Goal: Transaction & Acquisition: Purchase product/service

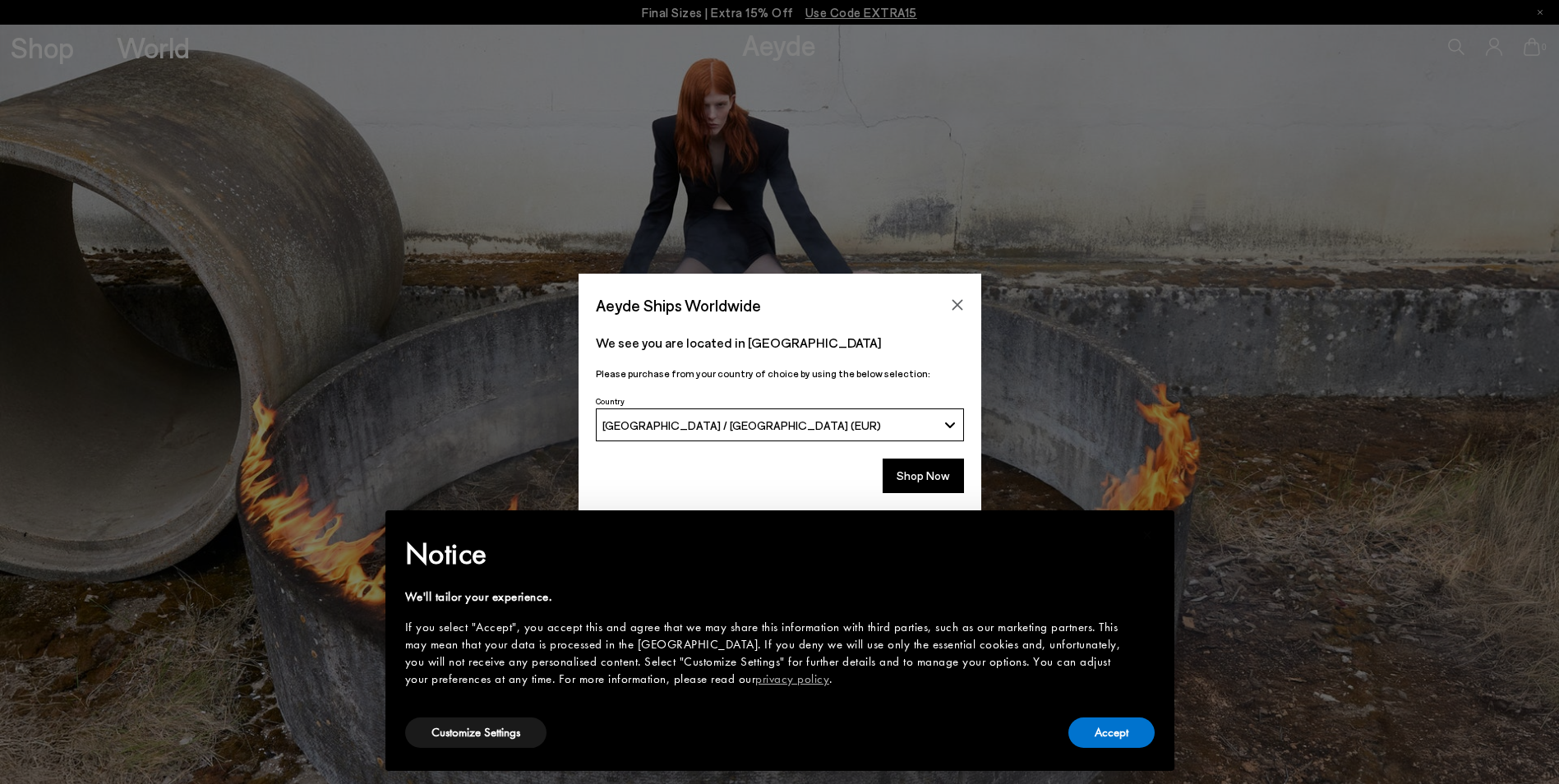
drag, startPoint x: 927, startPoint y: 482, endPoint x: 941, endPoint y: 501, distance: 23.6
click at [925, 479] on button "Shop Now" at bounding box center [923, 475] width 82 height 34
drag, startPoint x: 1104, startPoint y: 737, endPoint x: 1020, endPoint y: 699, distance: 92.2
click at [1102, 735] on button "Accept" at bounding box center [1111, 733] width 87 height 30
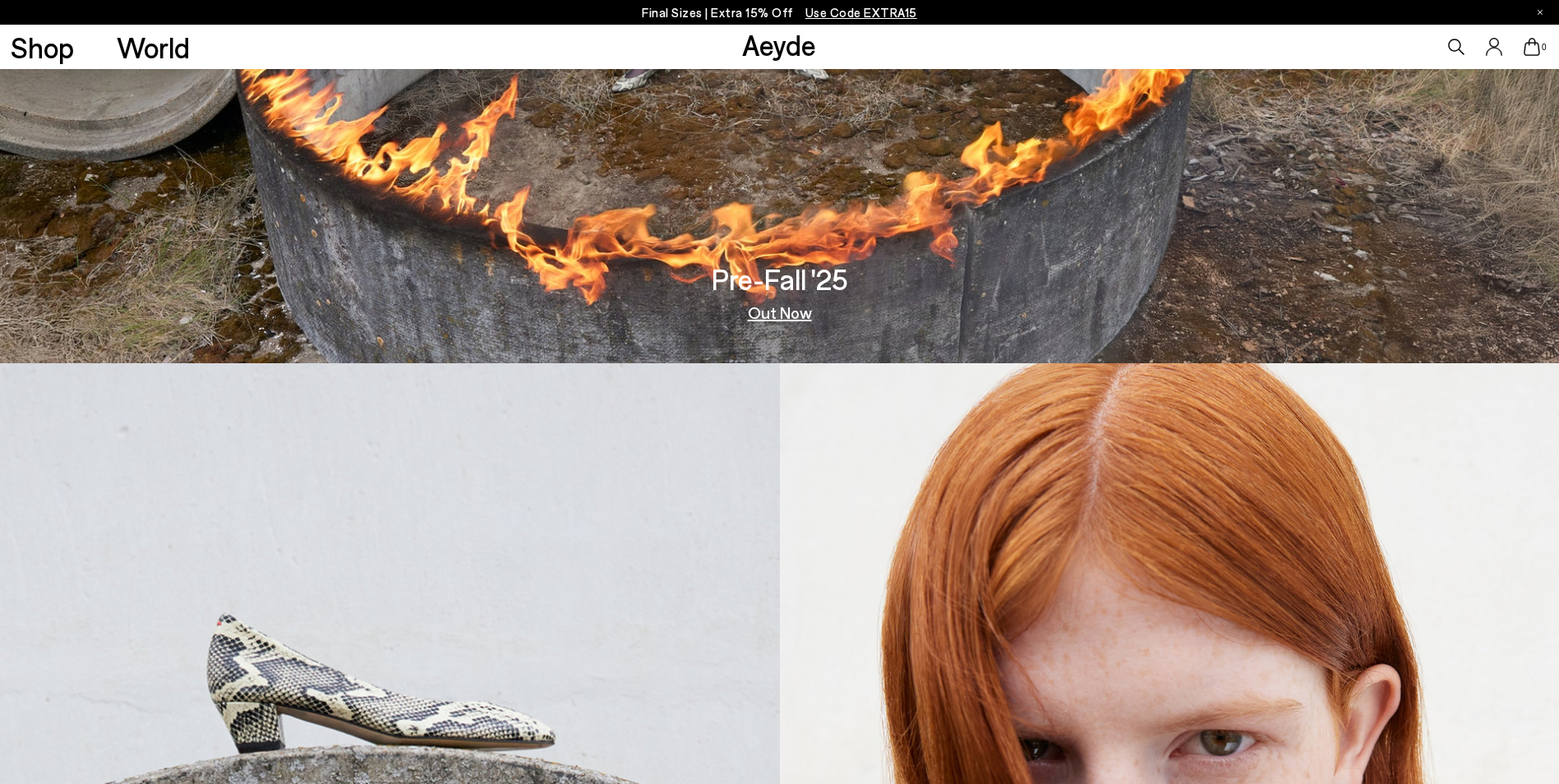
scroll to position [411, 0]
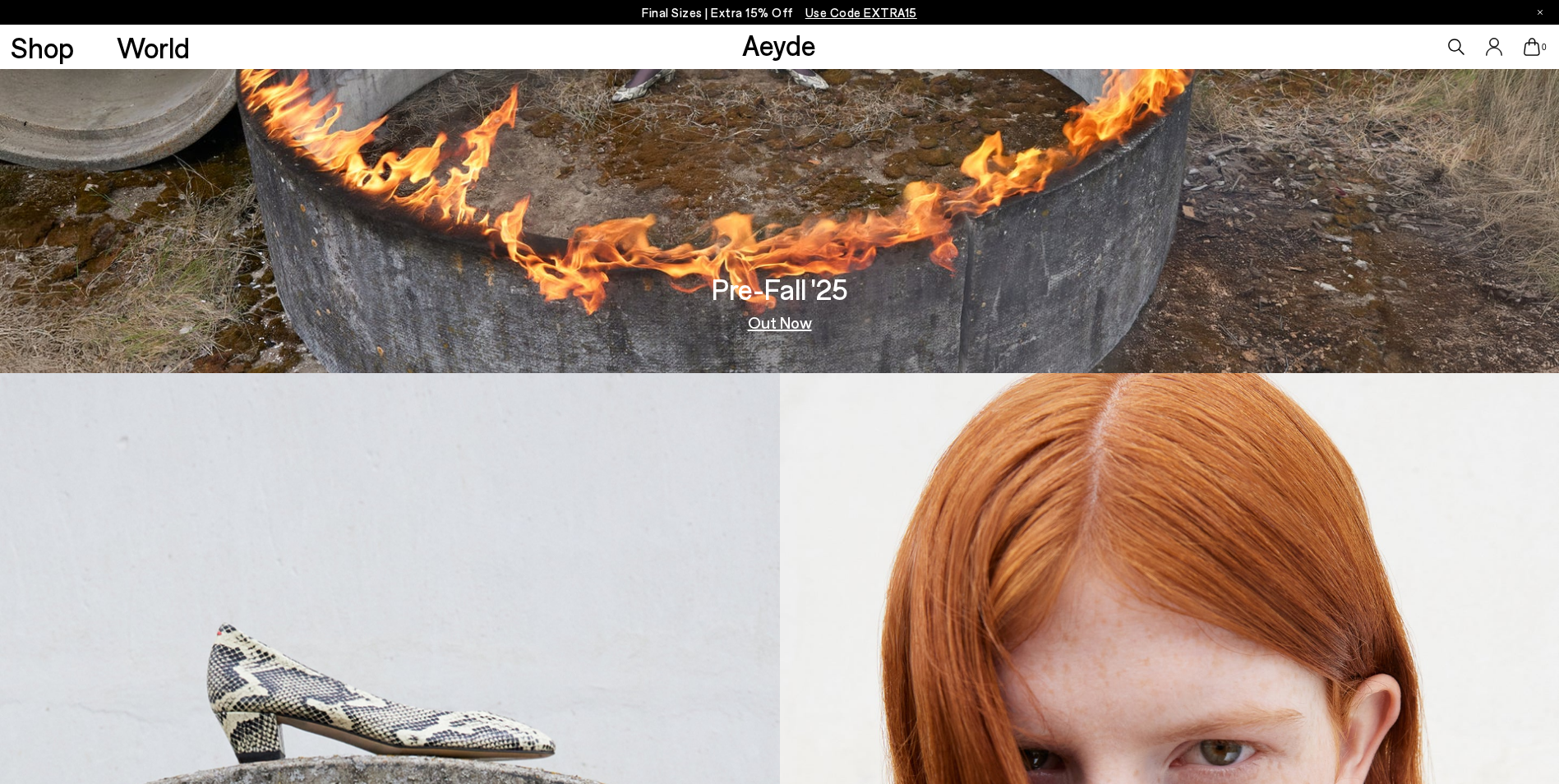
drag, startPoint x: 789, startPoint y: 328, endPoint x: 874, endPoint y: 336, distance: 85.4
click at [789, 327] on link "Out Now" at bounding box center [780, 322] width 64 height 17
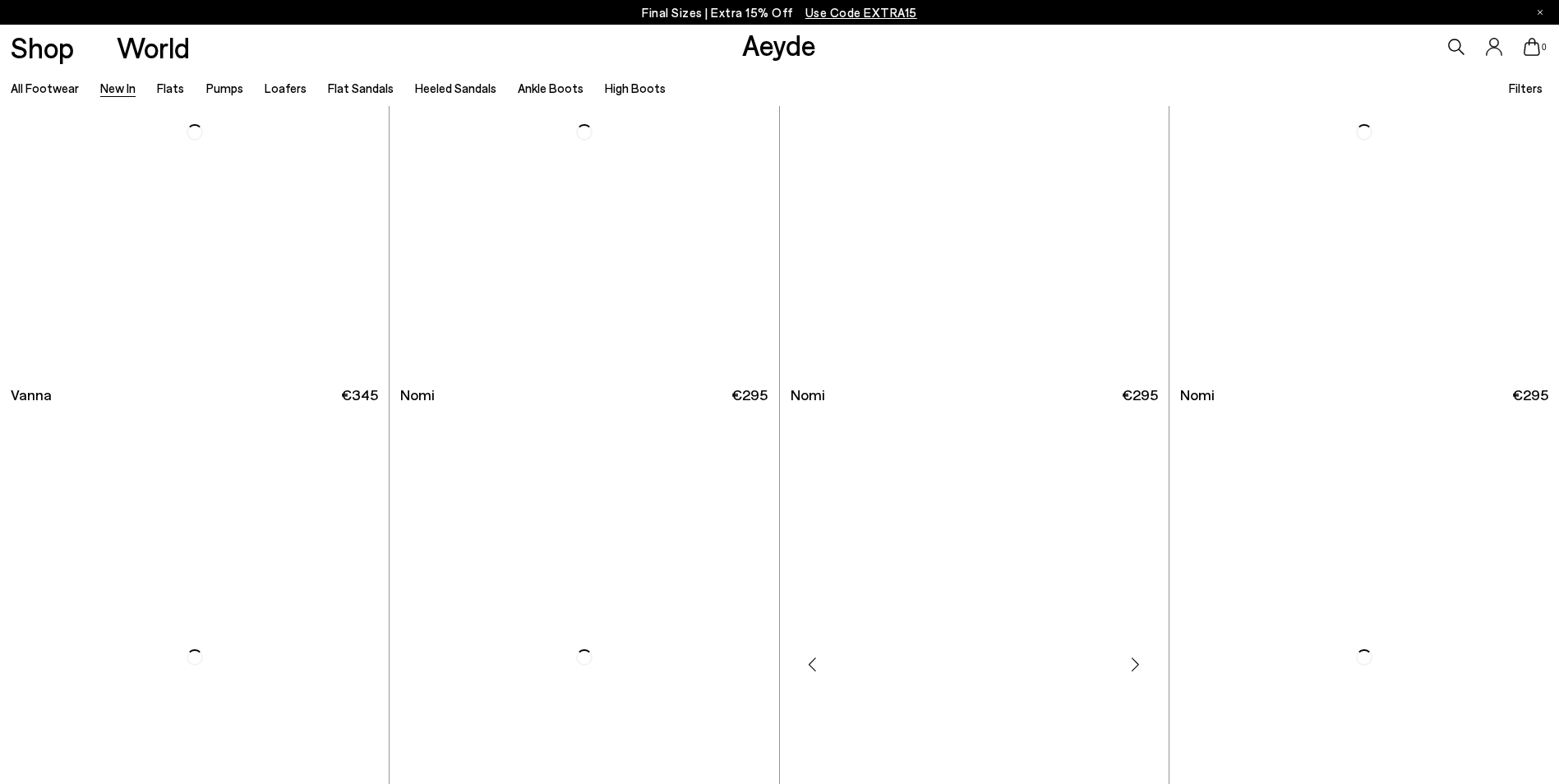
scroll to position [3863, 0]
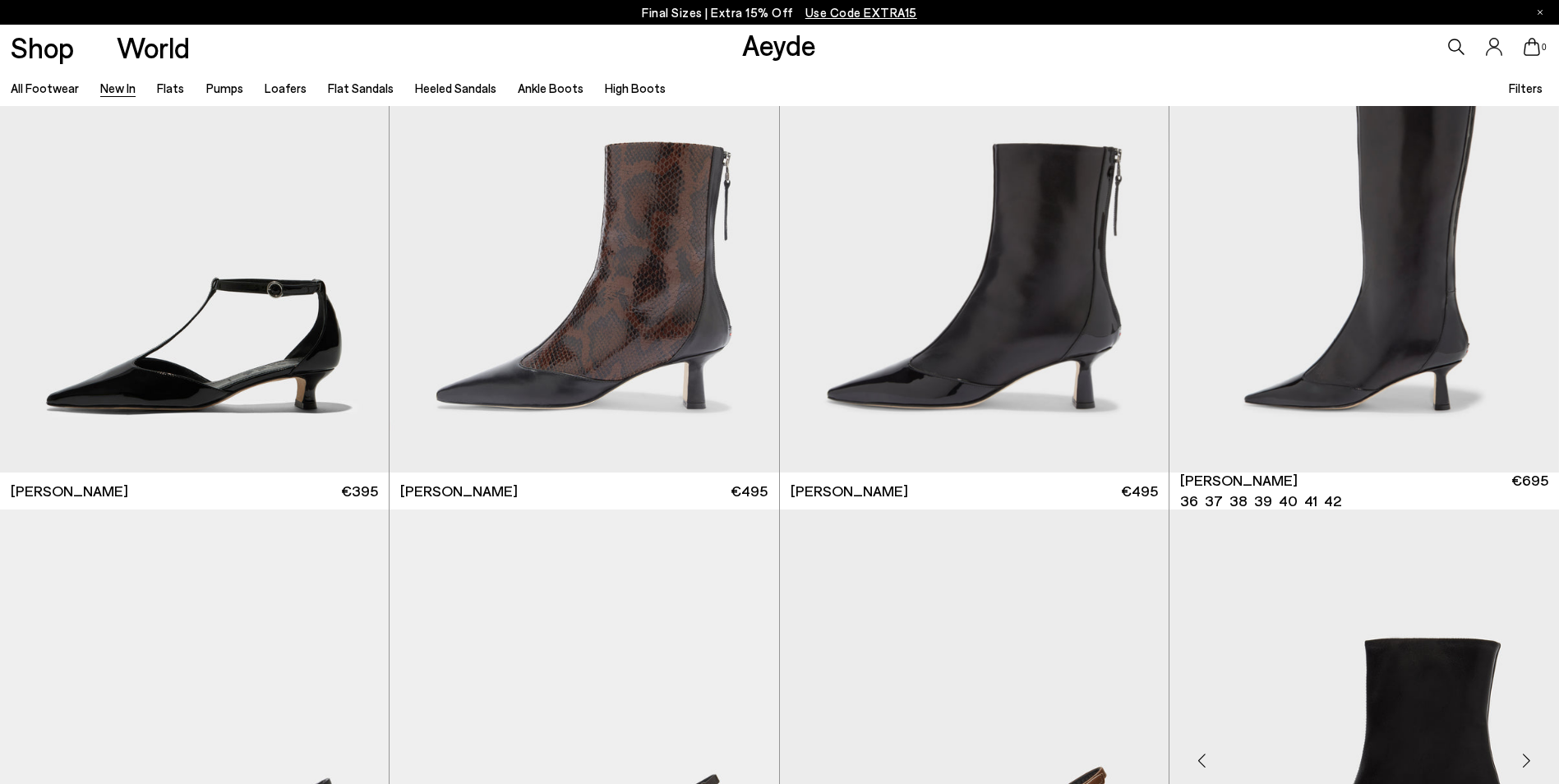
scroll to position [5260, 0]
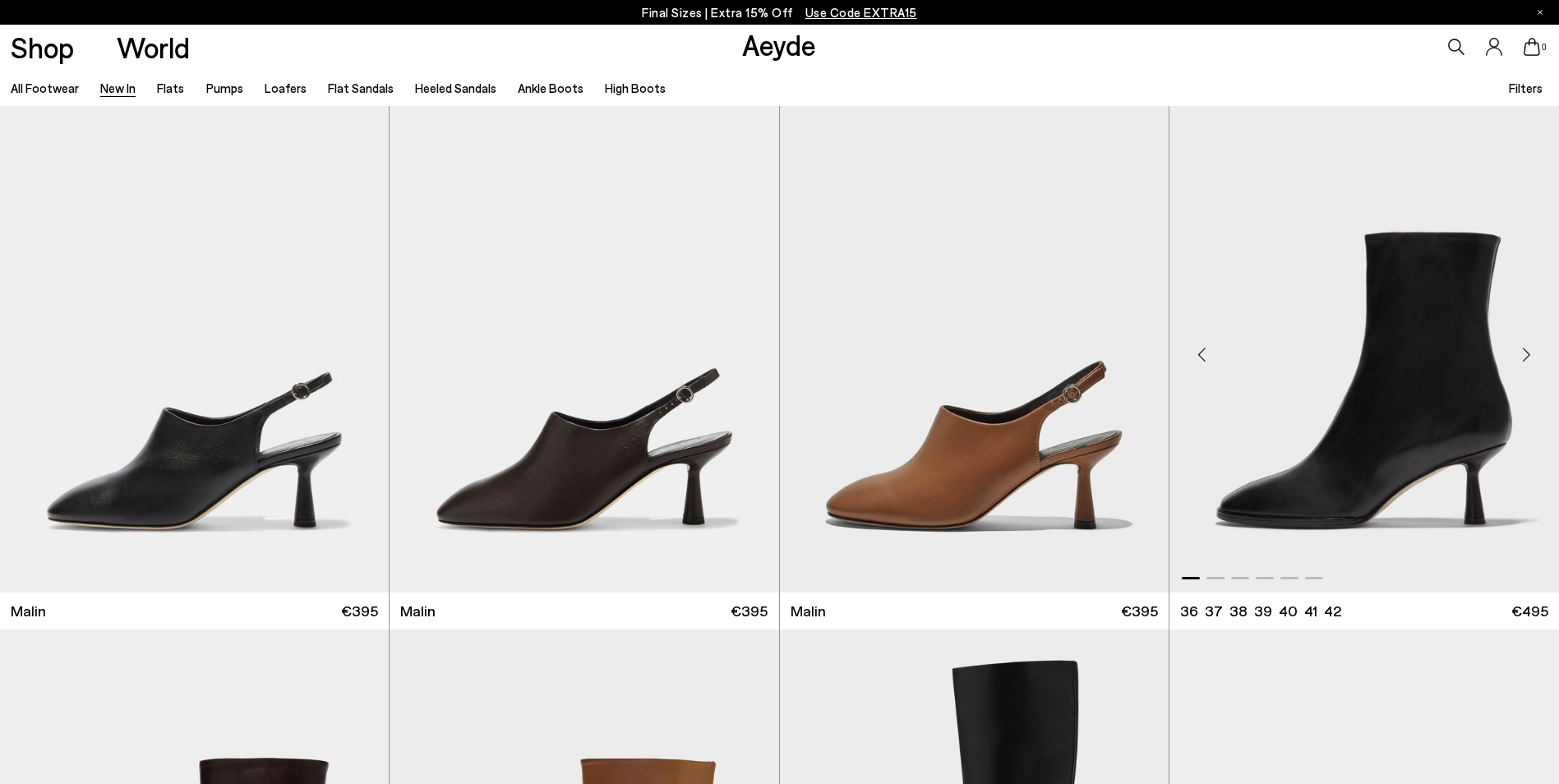
click at [1522, 353] on div "Next slide" at bounding box center [1526, 354] width 50 height 50
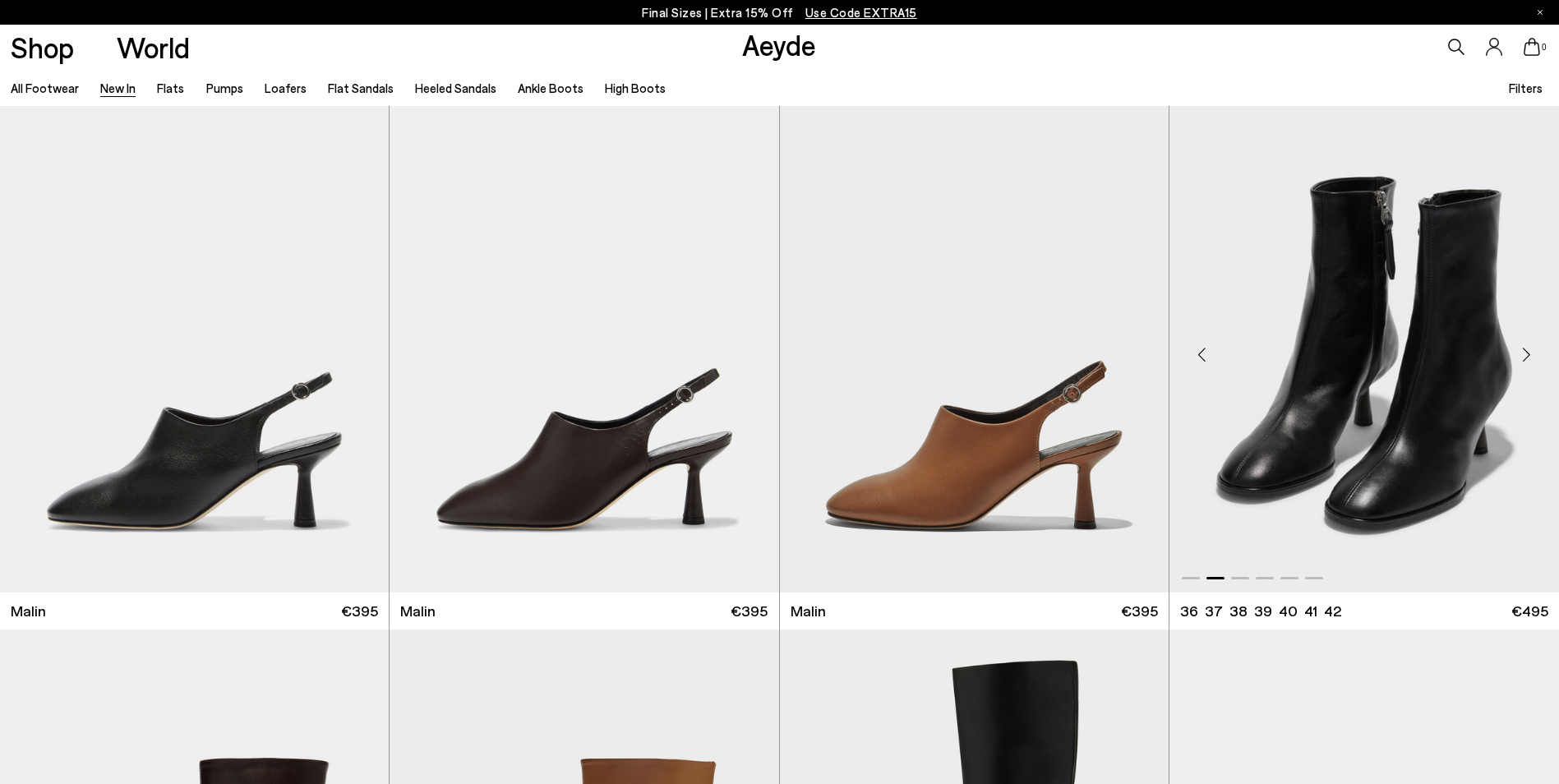
click at [1522, 353] on div "Next slide" at bounding box center [1526, 354] width 50 height 50
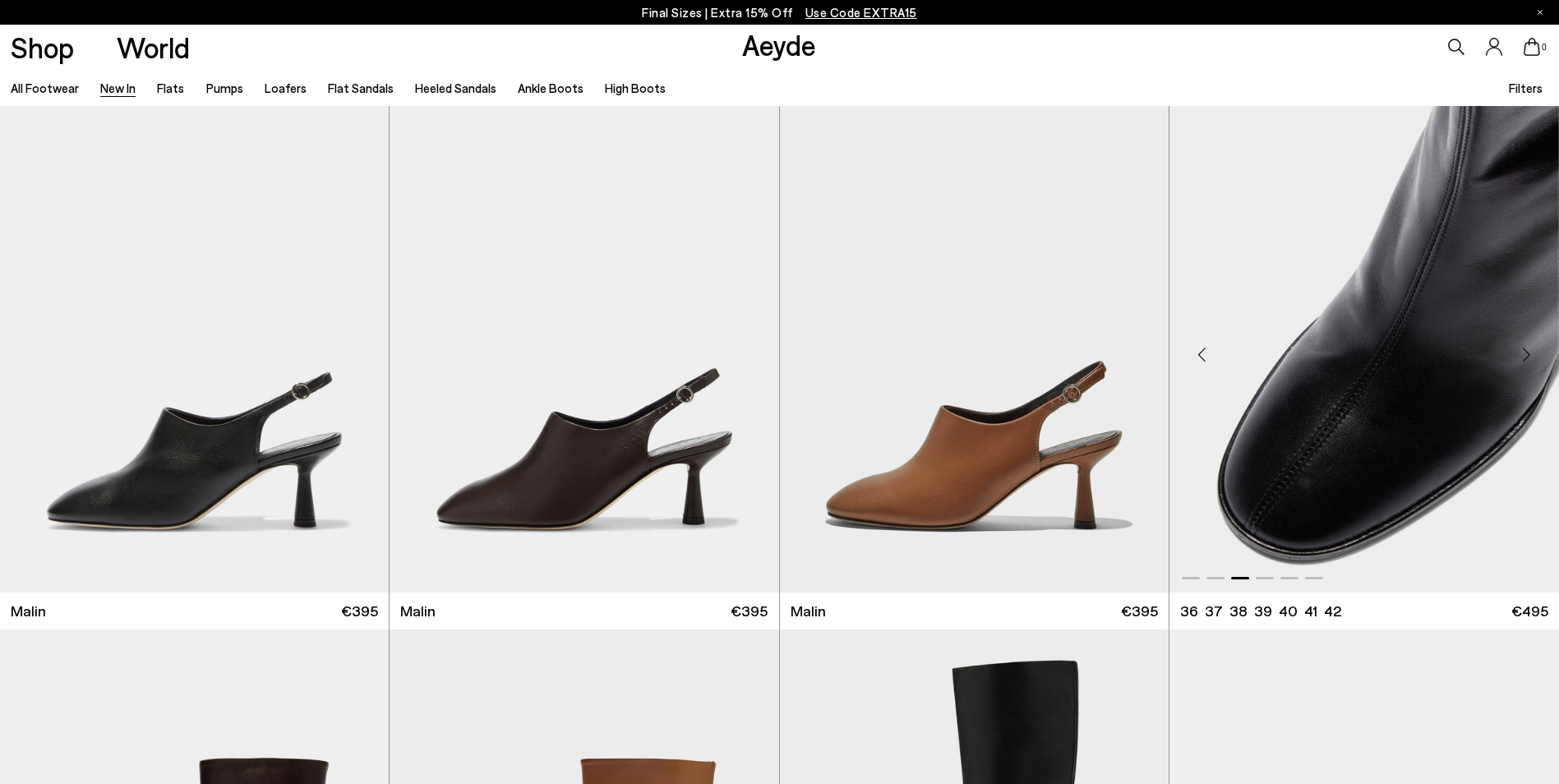
click at [1522, 353] on div "Next slide" at bounding box center [1526, 354] width 50 height 50
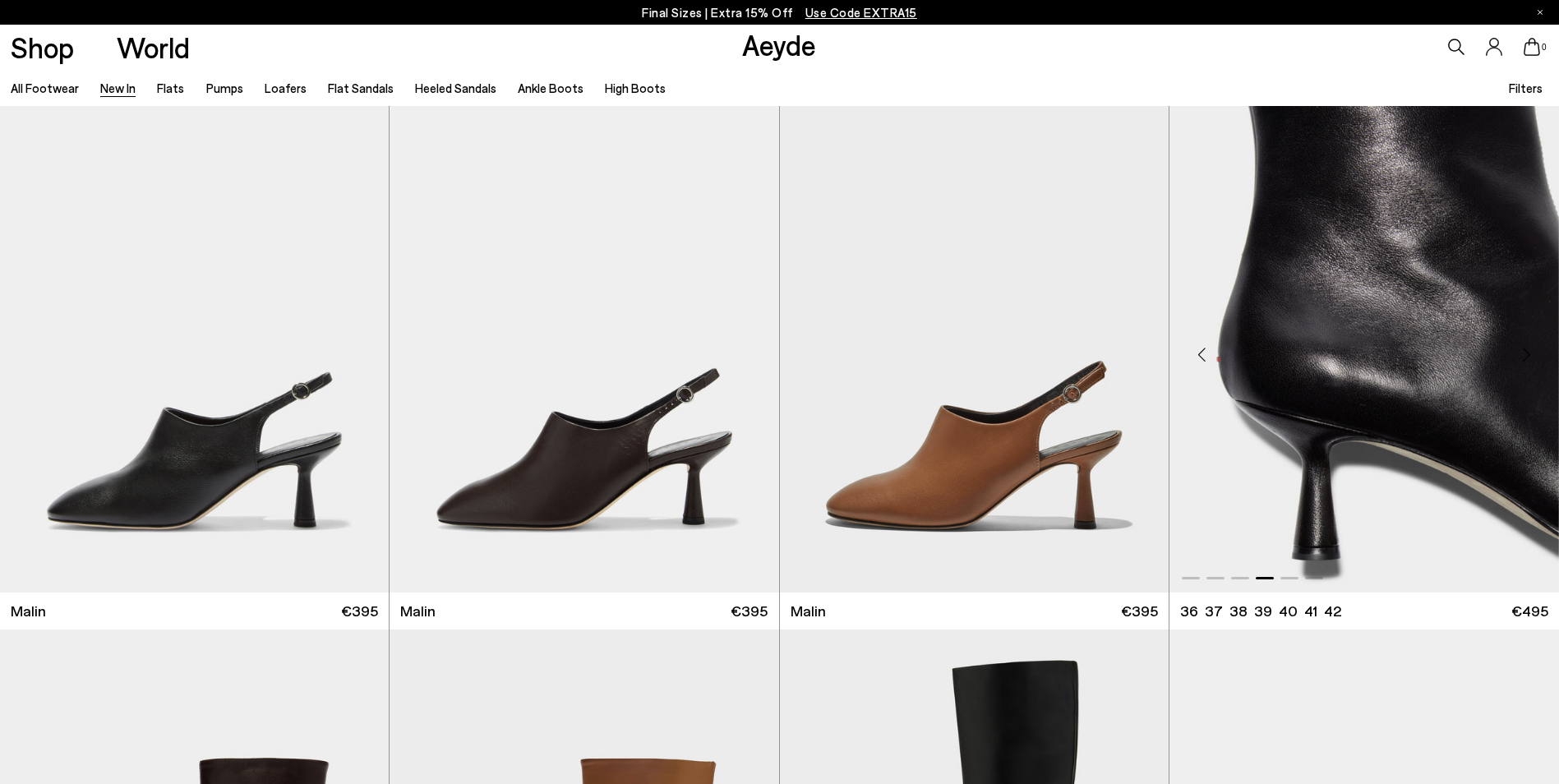
click at [1522, 353] on div "Next slide" at bounding box center [1526, 354] width 50 height 50
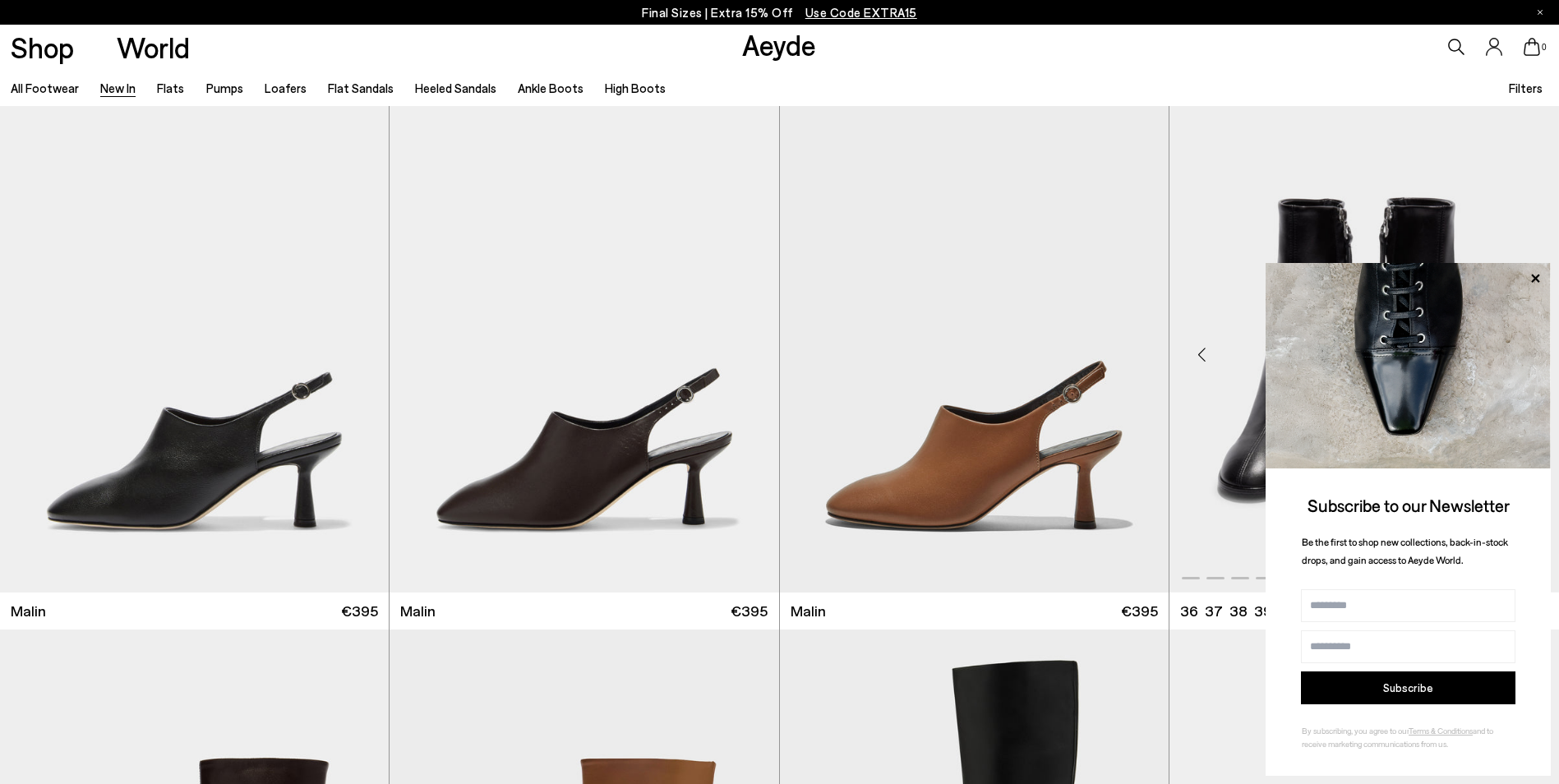
click at [1534, 273] on icon at bounding box center [1535, 278] width 21 height 21
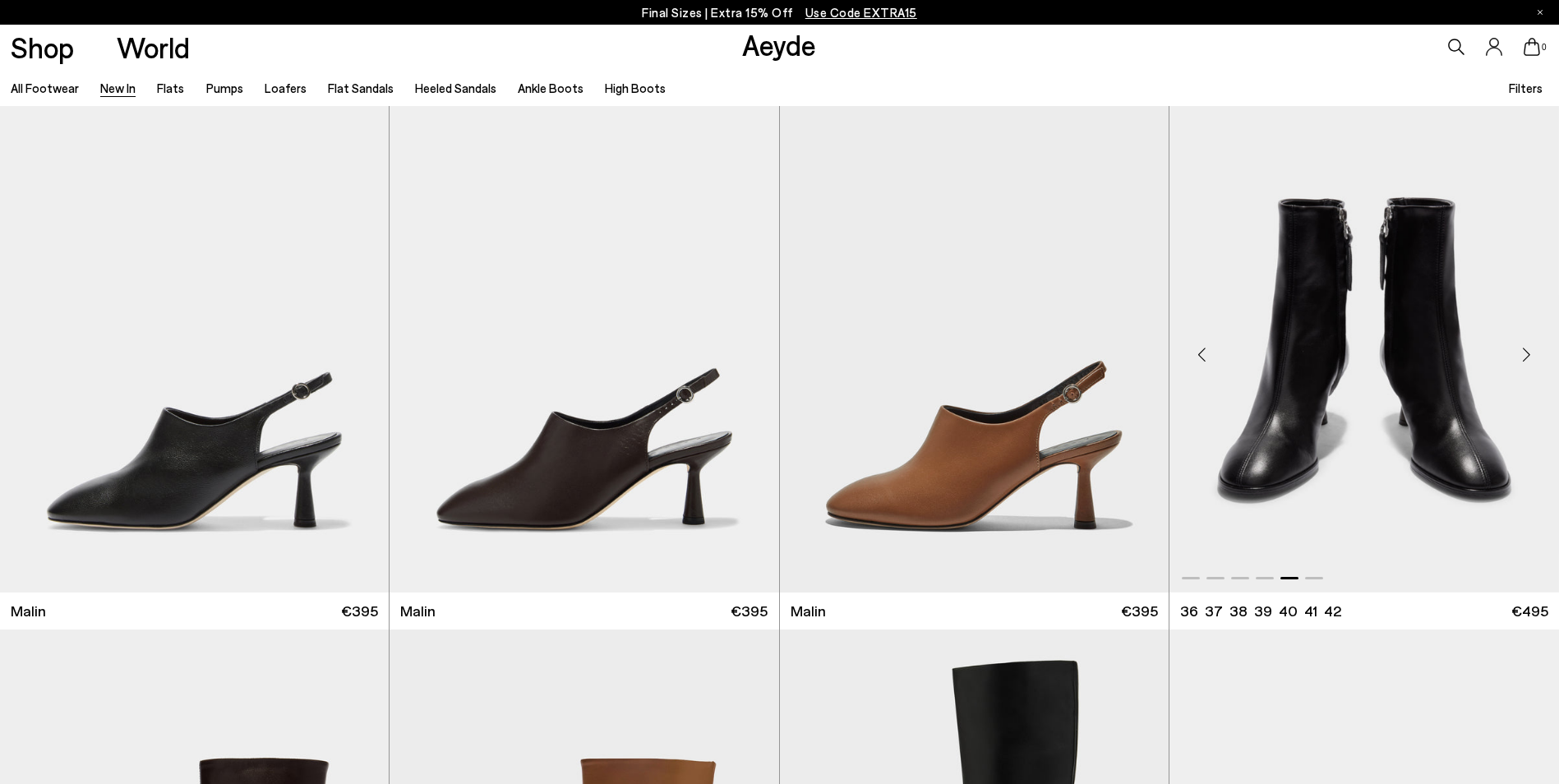
click at [1525, 354] on div "Next slide" at bounding box center [1526, 354] width 50 height 50
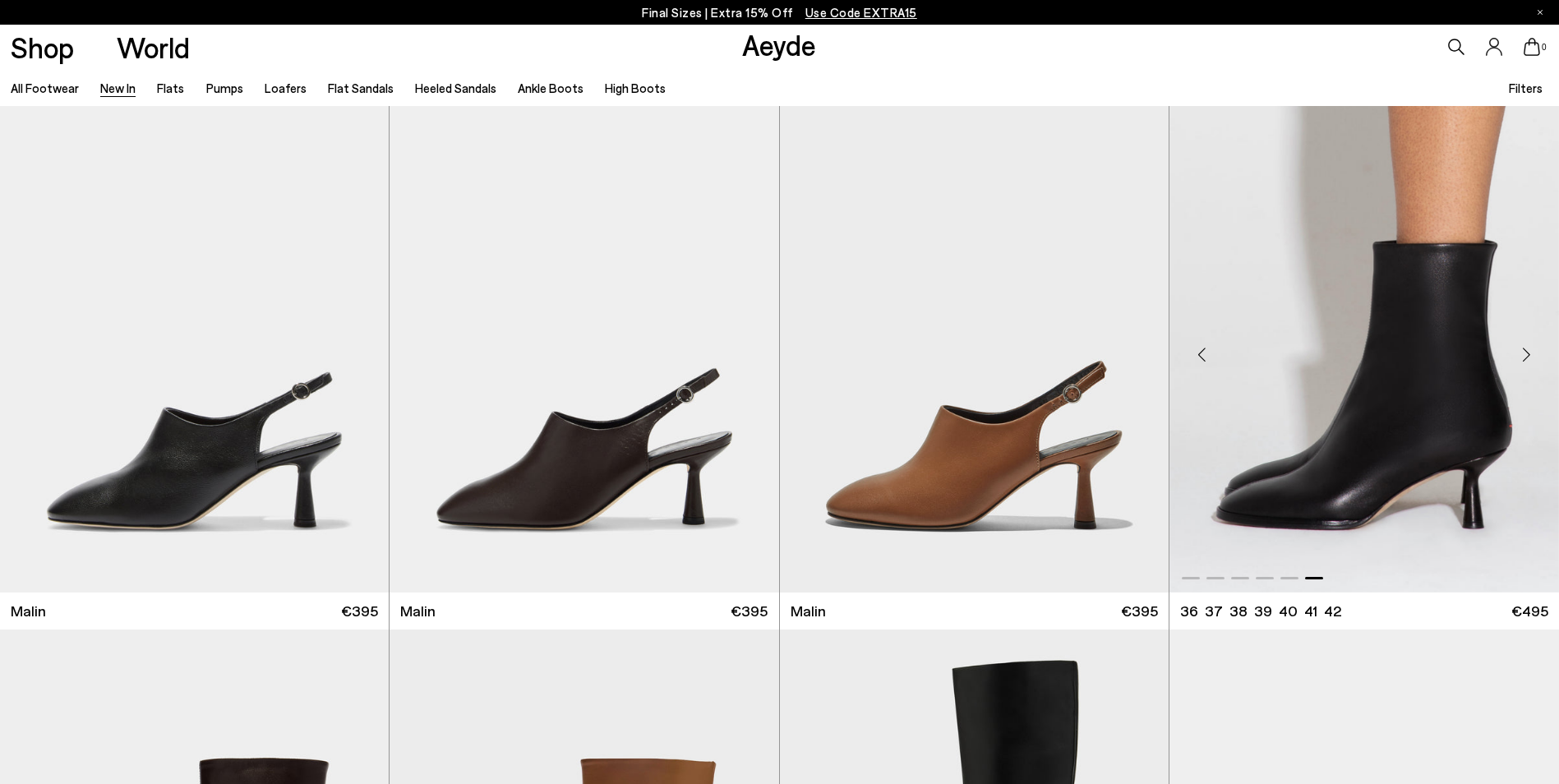
click at [1525, 354] on div "Next slide" at bounding box center [1526, 354] width 50 height 50
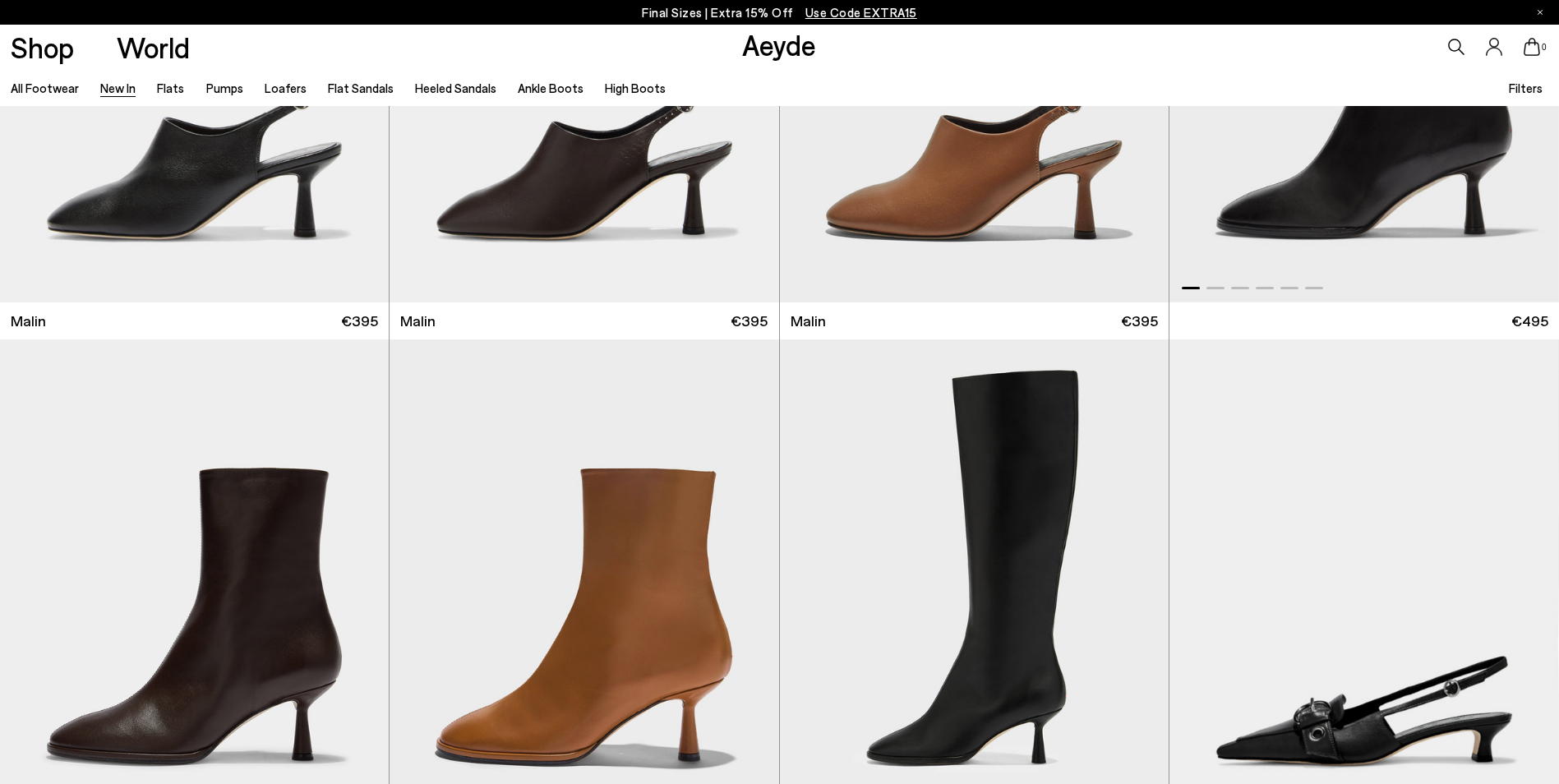
scroll to position [5753, 0]
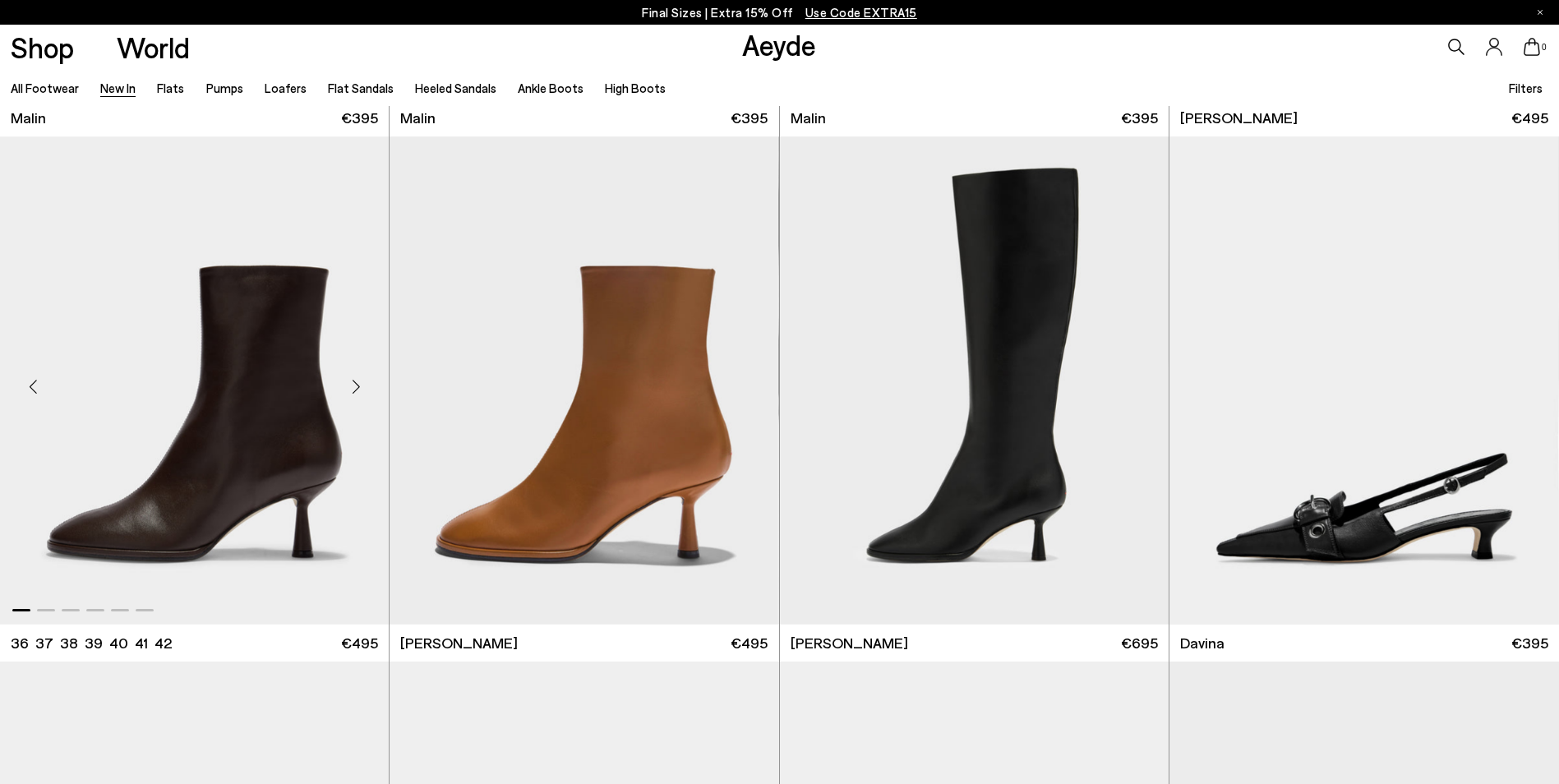
click at [355, 389] on div "Next slide" at bounding box center [356, 387] width 50 height 50
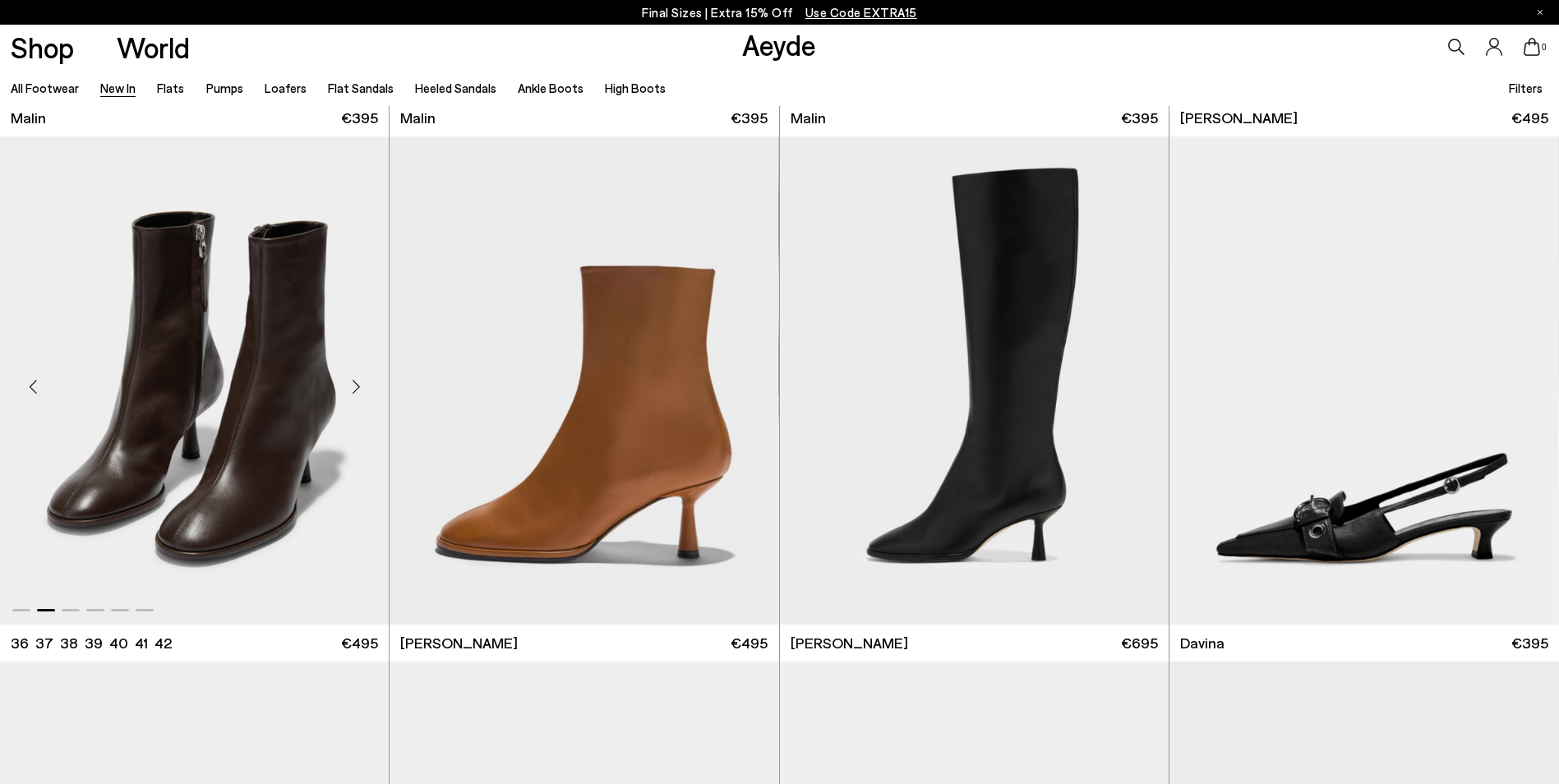
click at [355, 389] on div "Next slide" at bounding box center [356, 387] width 50 height 50
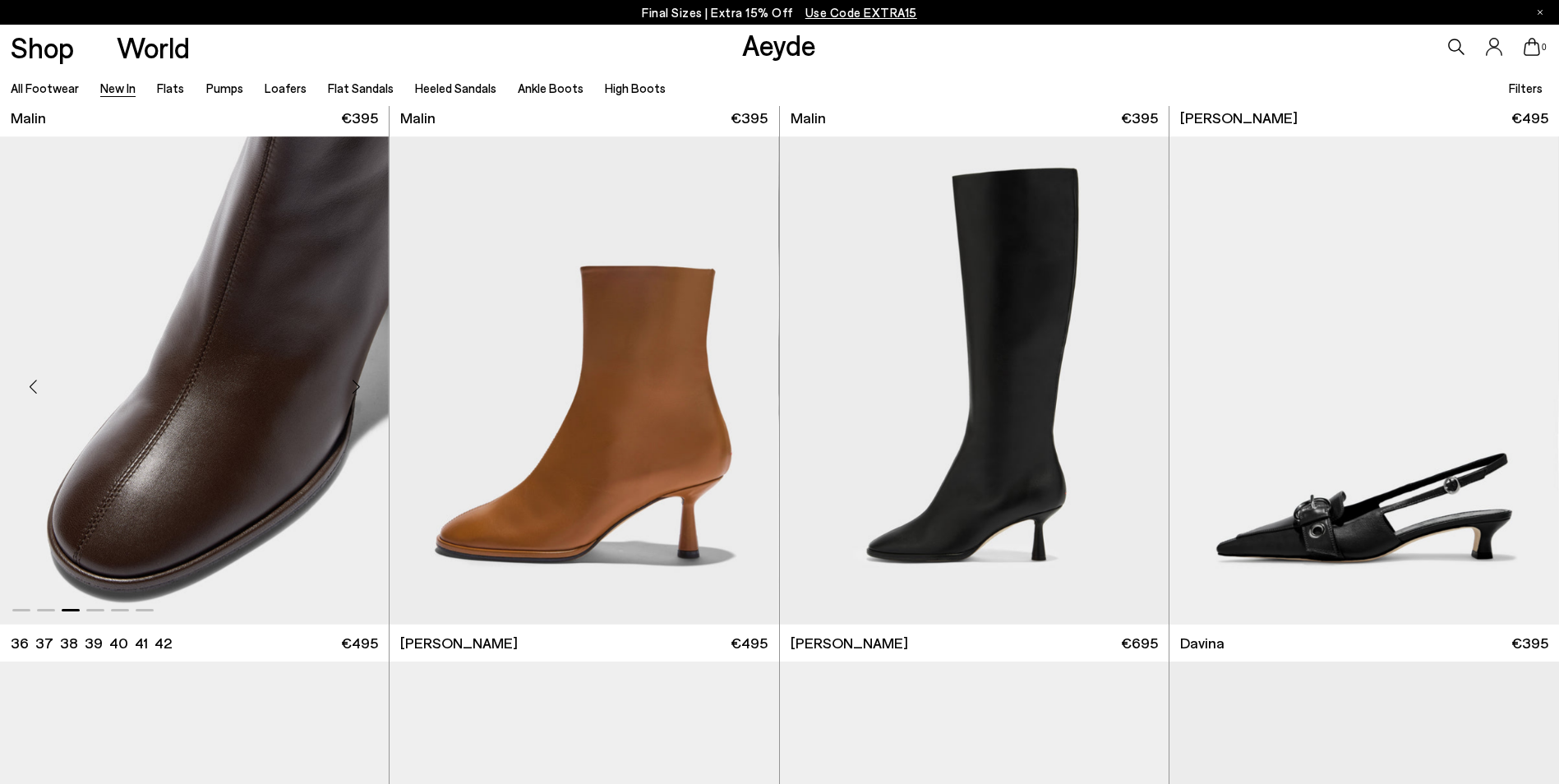
click at [355, 389] on div "Next slide" at bounding box center [356, 387] width 50 height 50
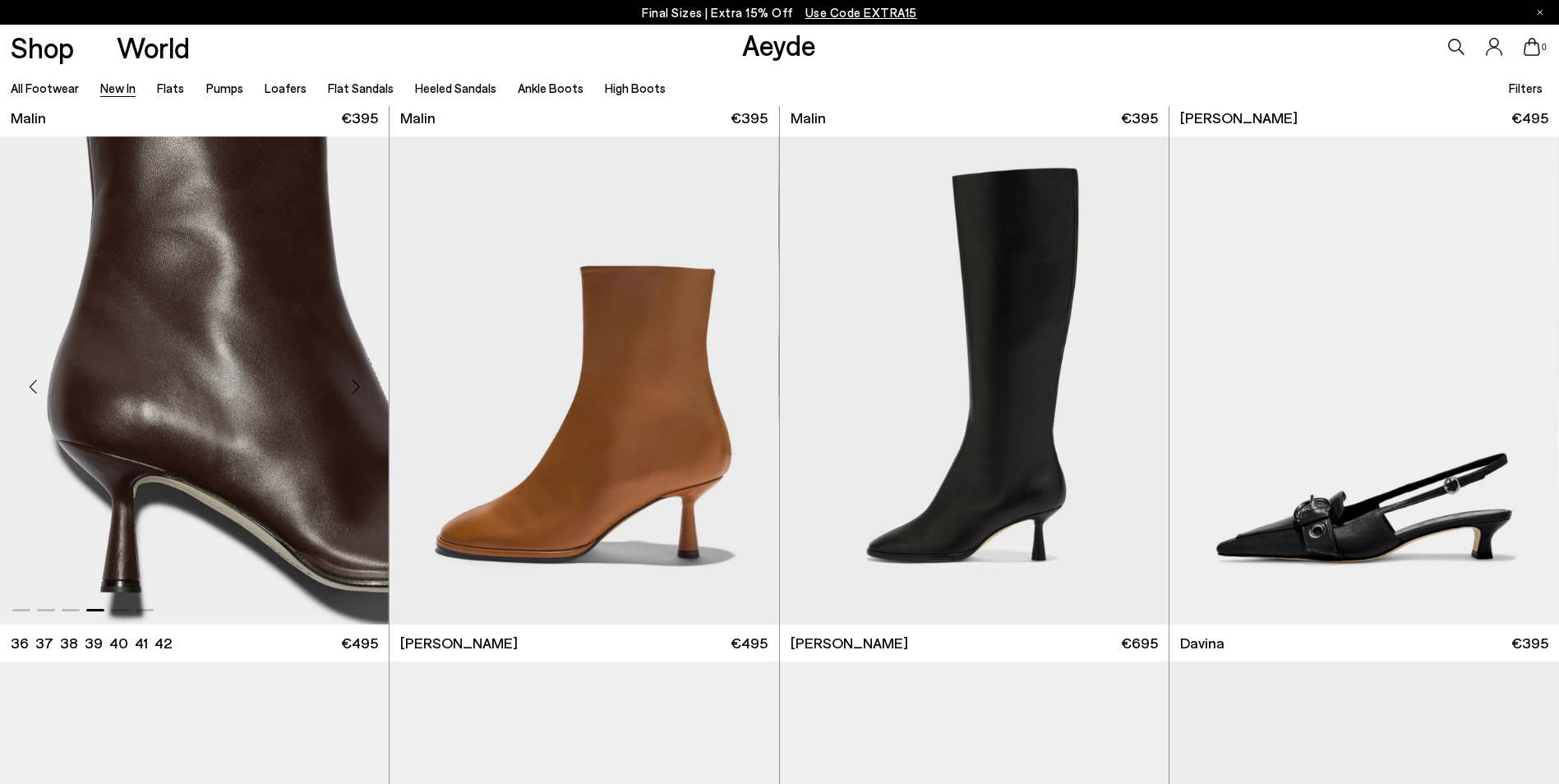
click at [355, 389] on div "Next slide" at bounding box center [356, 387] width 50 height 50
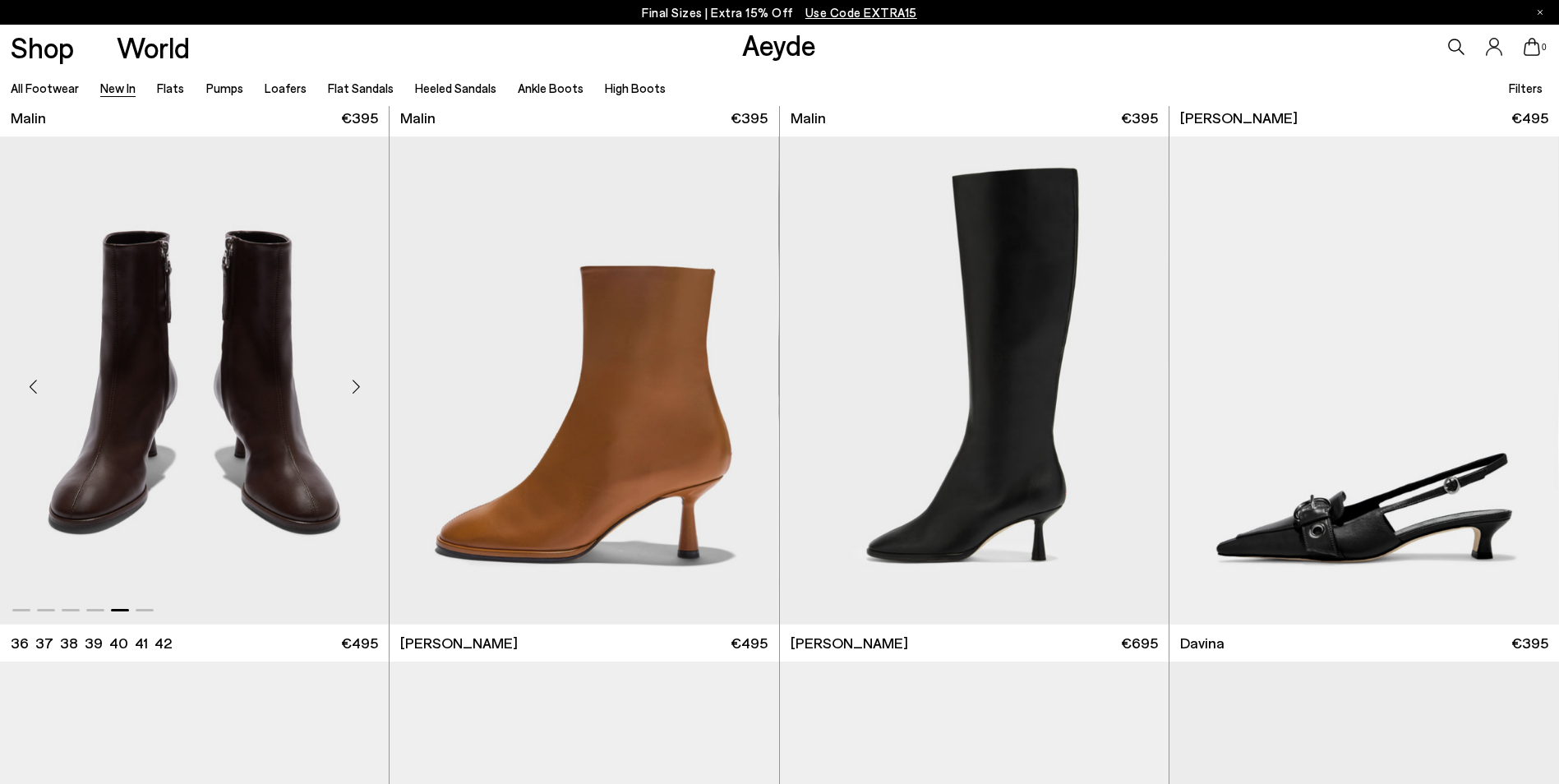
click at [357, 389] on div "Next slide" at bounding box center [356, 387] width 50 height 50
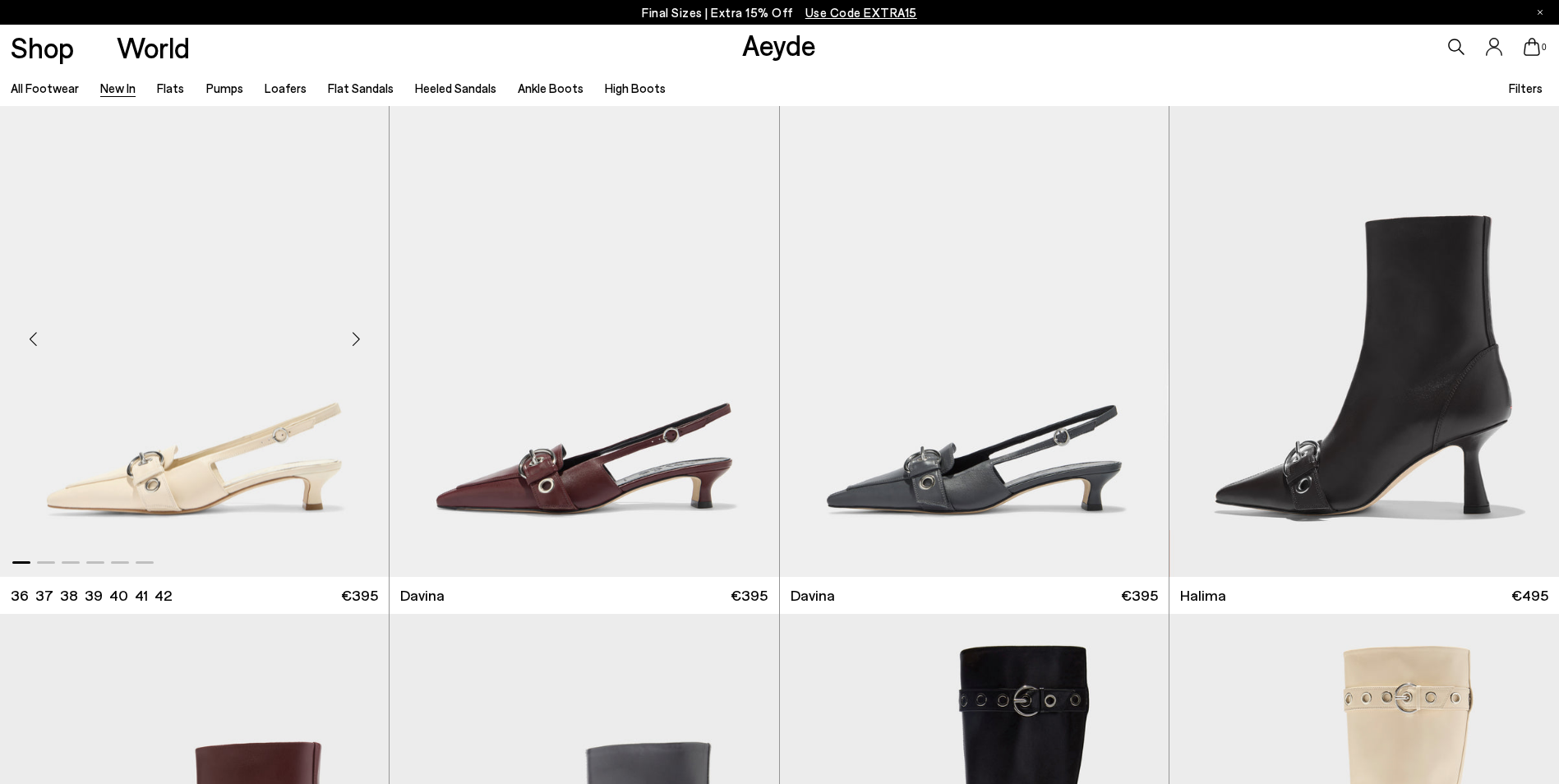
scroll to position [6328, 0]
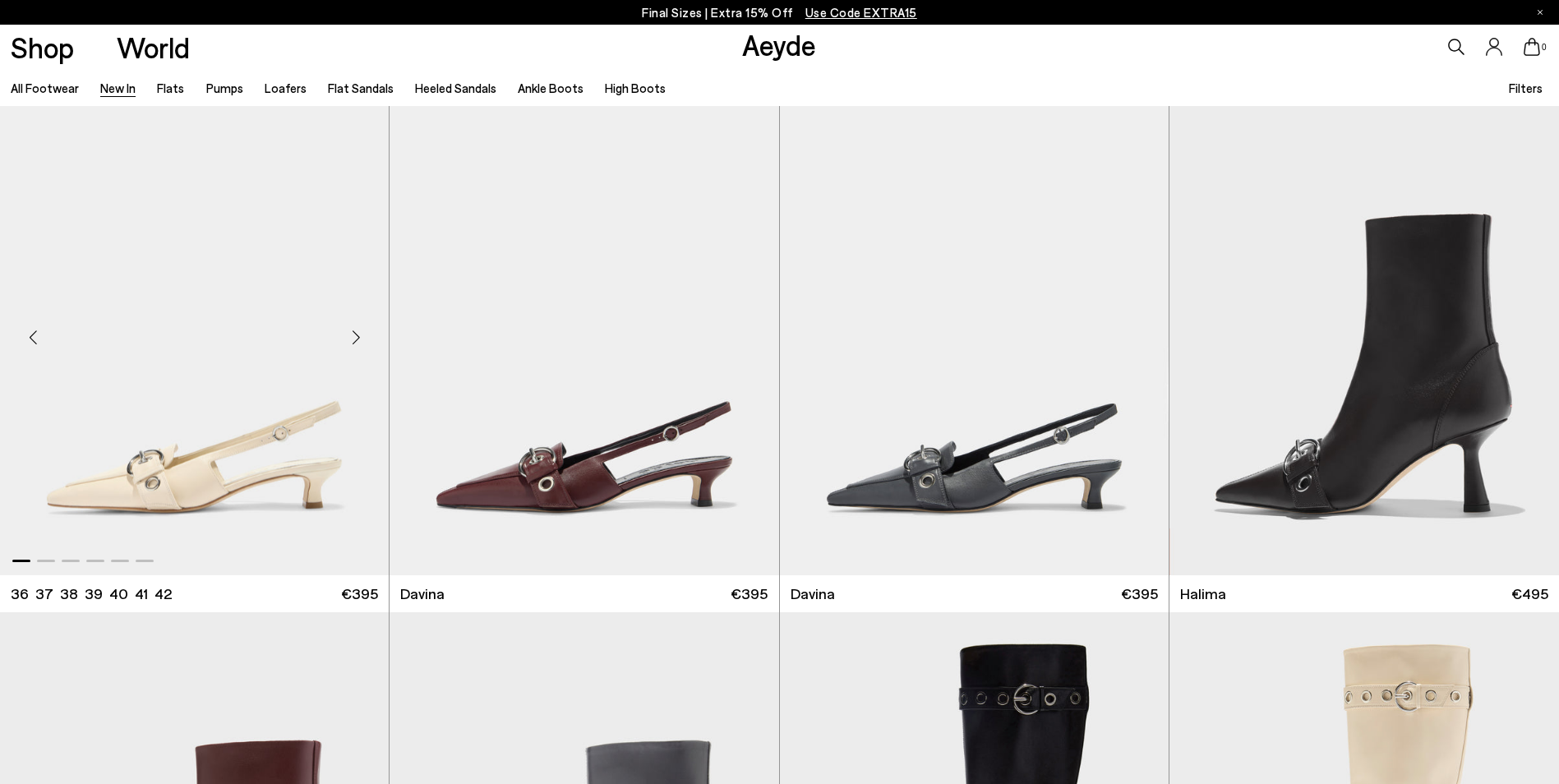
click at [356, 340] on div "Next slide" at bounding box center [356, 337] width 50 height 50
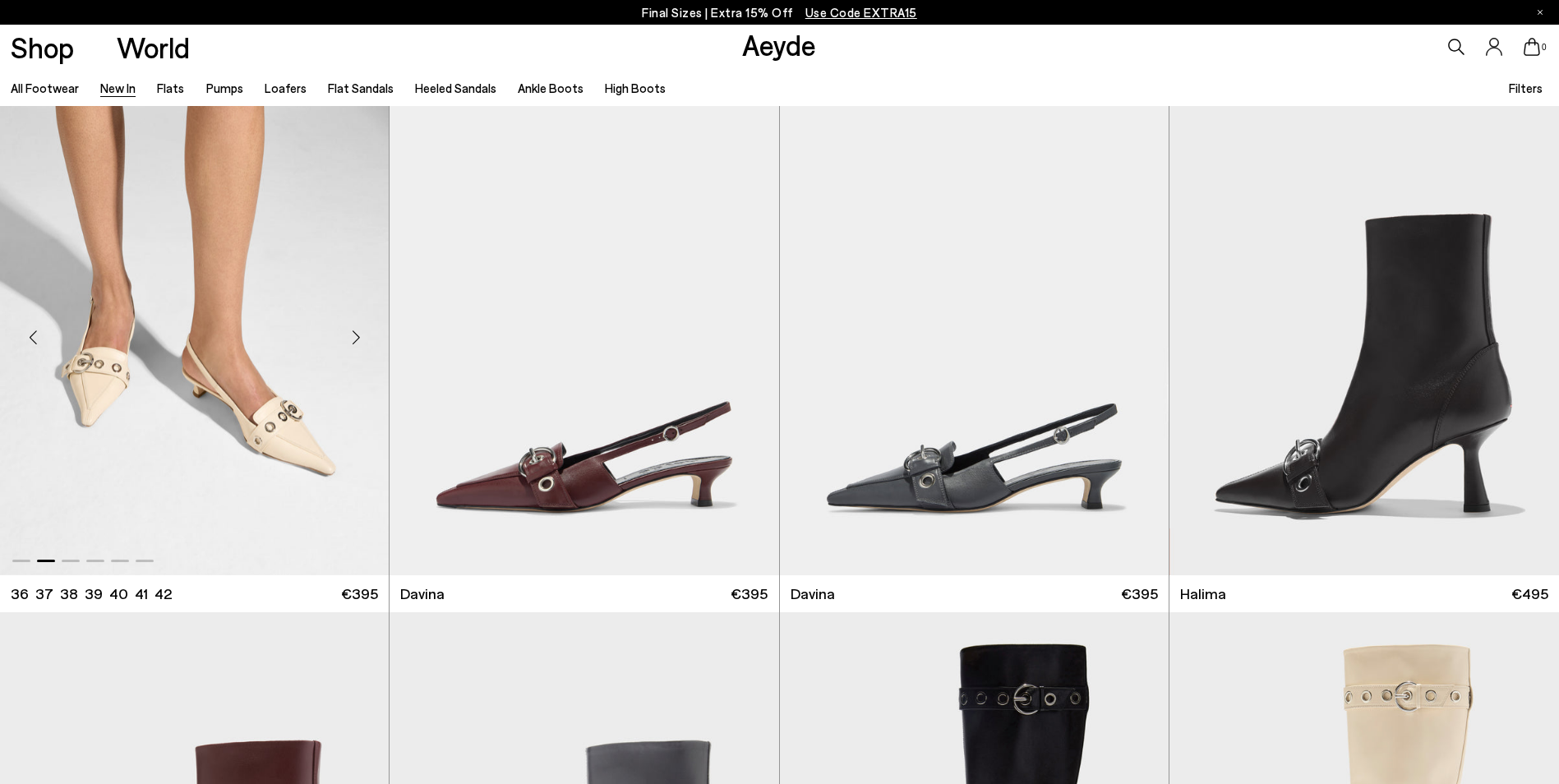
click at [357, 340] on div "Next slide" at bounding box center [356, 337] width 50 height 50
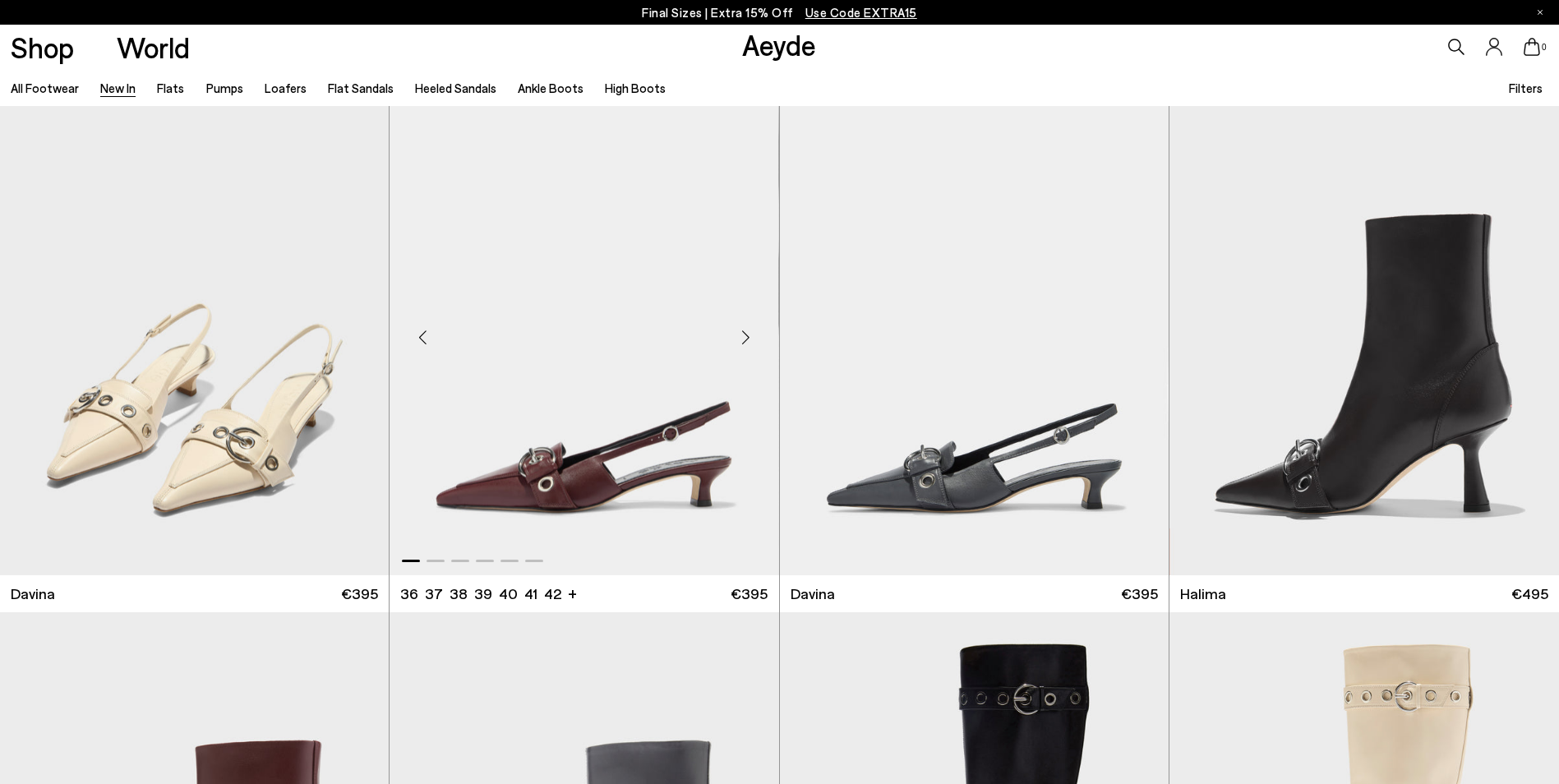
click at [740, 346] on div "Next slide" at bounding box center [746, 337] width 50 height 50
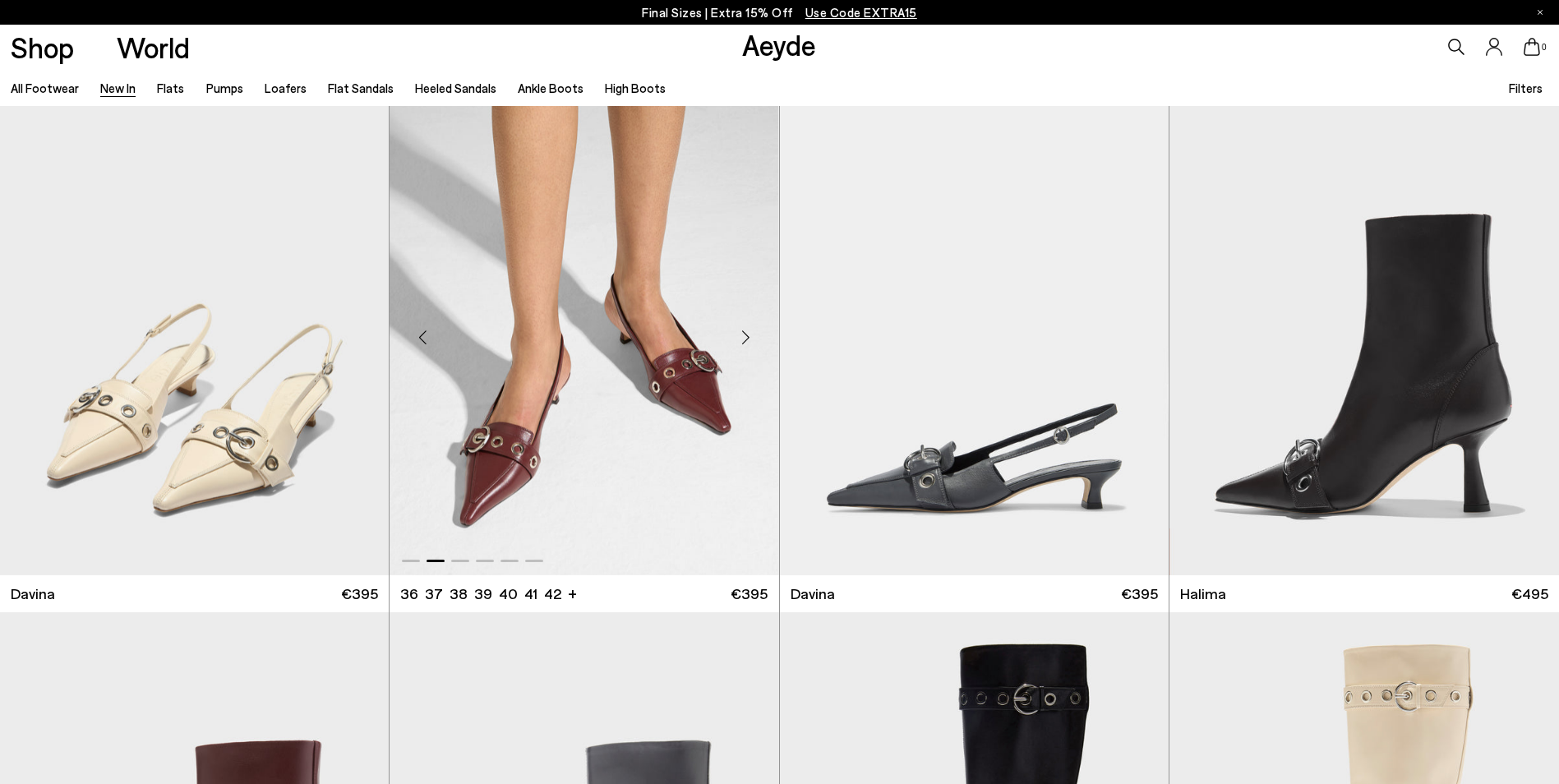
click at [740, 346] on div "Next slide" at bounding box center [746, 337] width 50 height 50
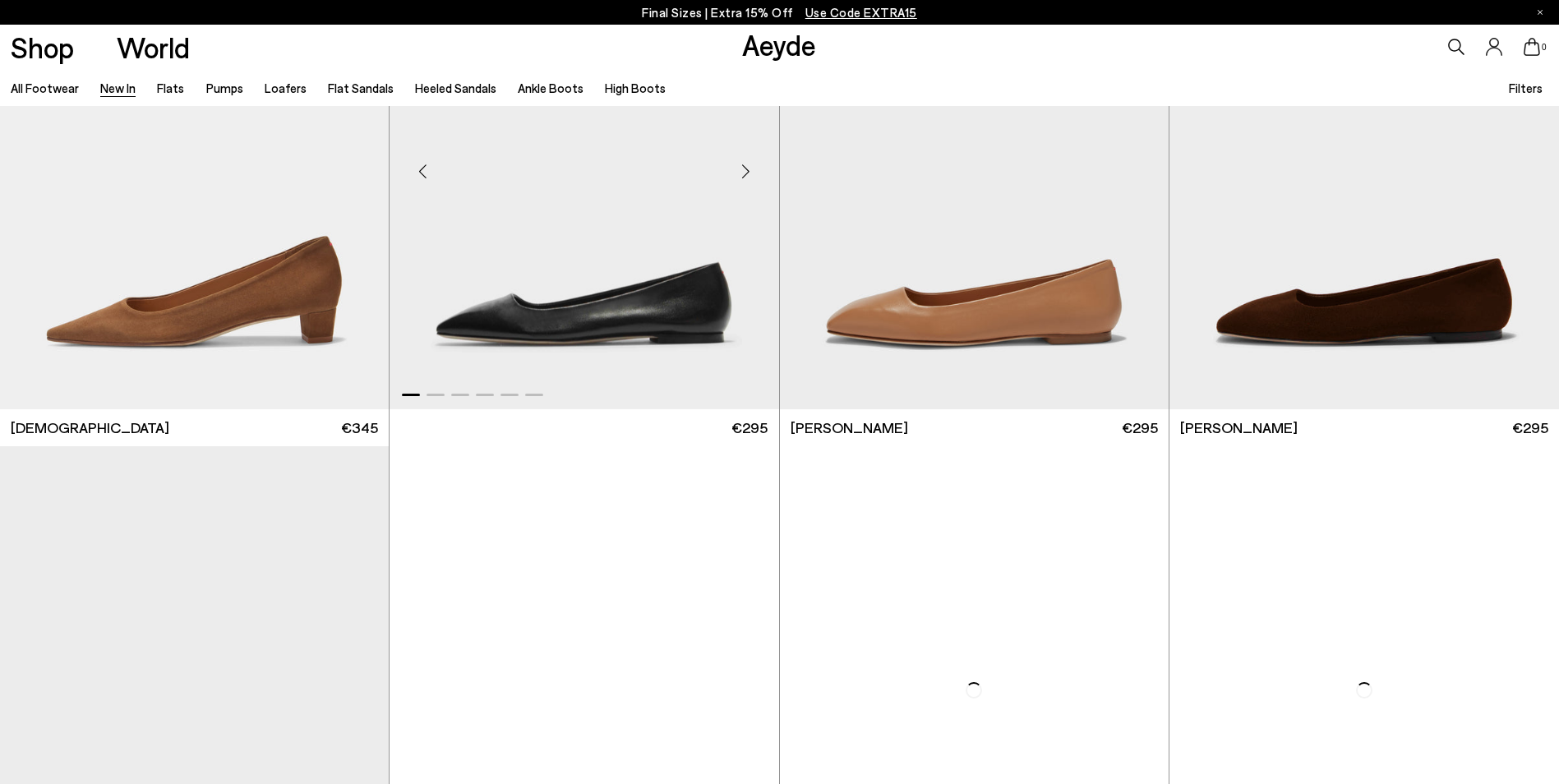
scroll to position [9616, 0]
